Goal: Book appointment/travel/reservation

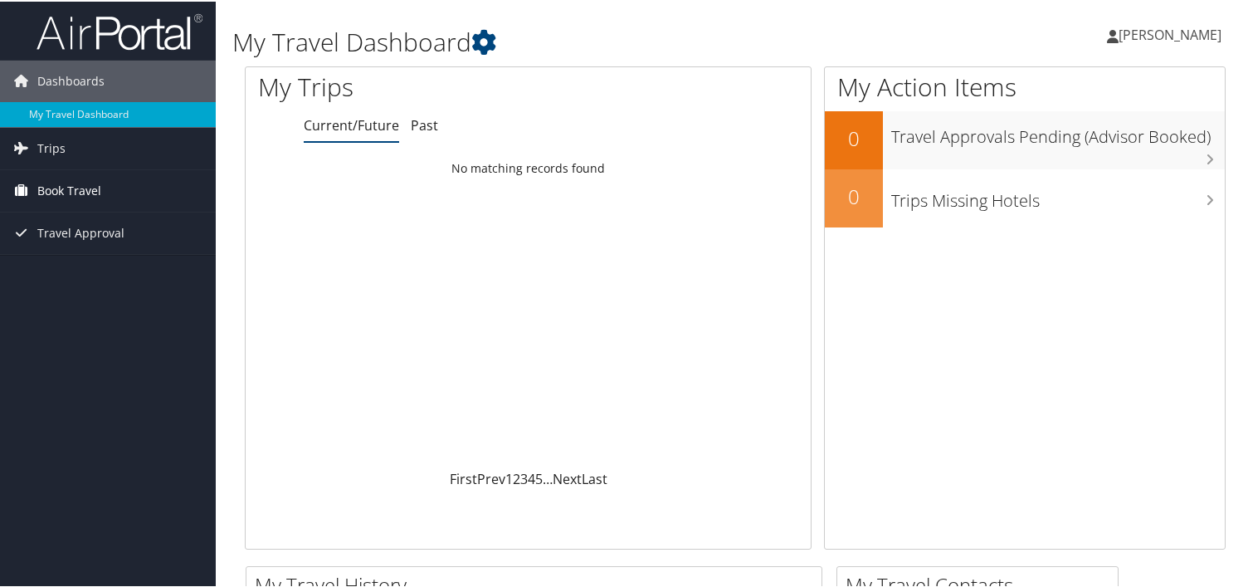
click at [77, 191] on span "Book Travel" at bounding box center [69, 188] width 64 height 41
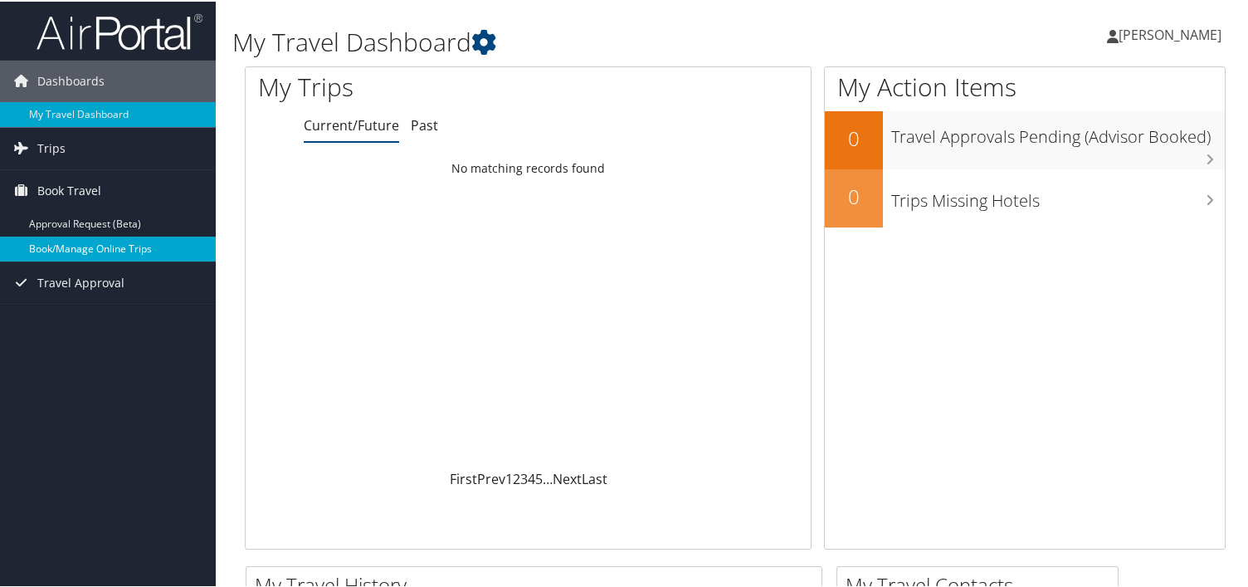
click at [77, 246] on link "Book/Manage Online Trips" at bounding box center [108, 247] width 216 height 25
